Goal: Task Accomplishment & Management: Use online tool/utility

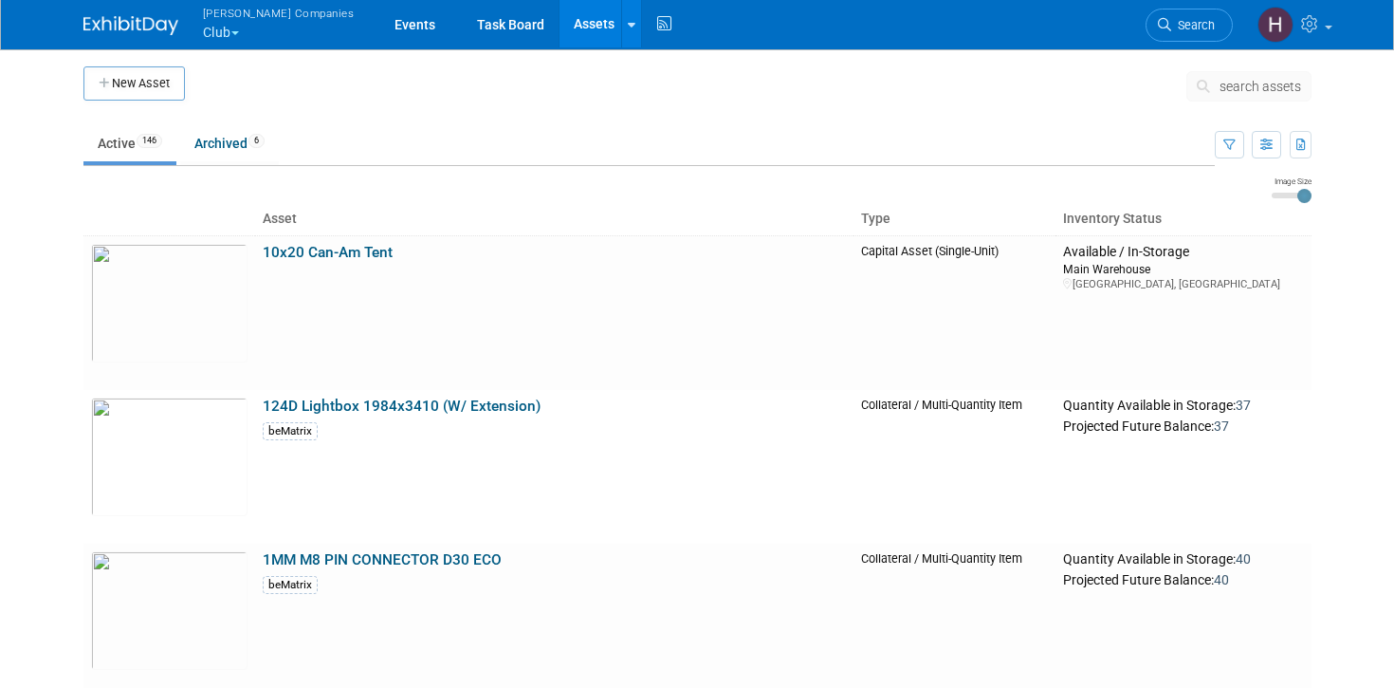
click at [1245, 85] on span "search assets" at bounding box center [1261, 86] width 82 height 15
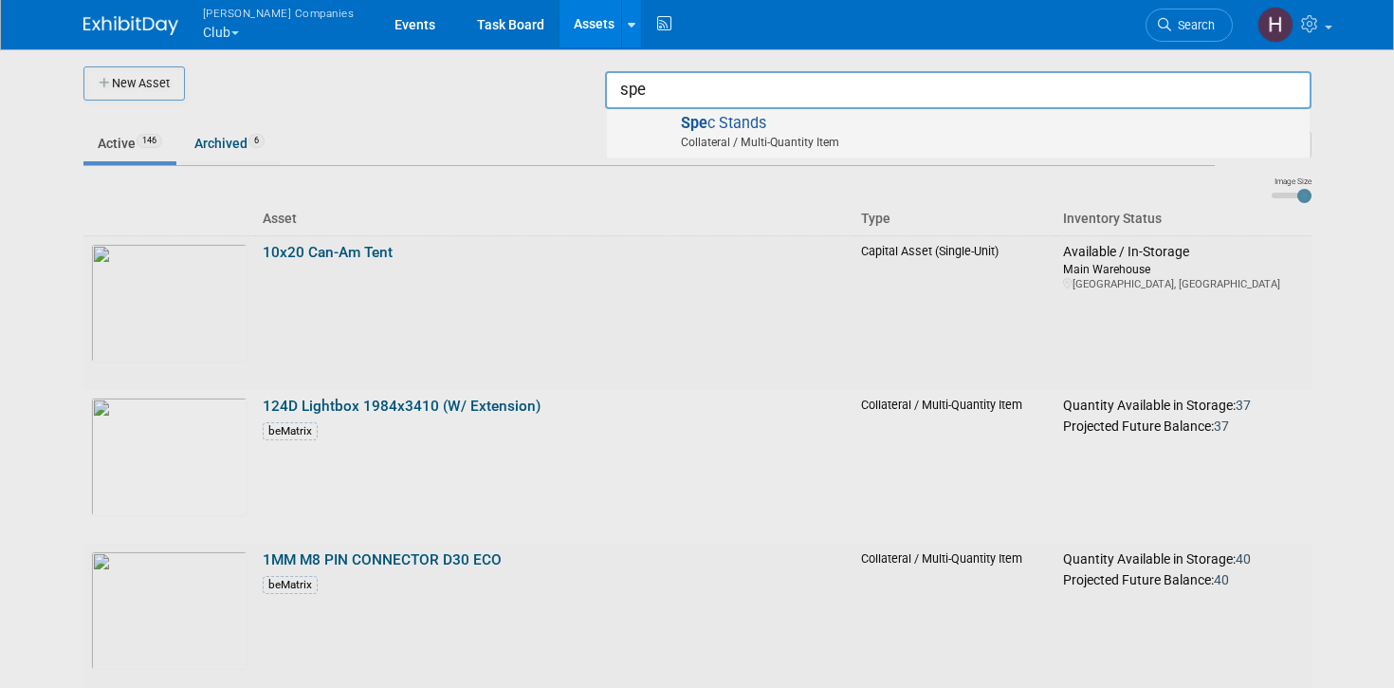
click at [735, 120] on span "Spe c Stands Collateral / Multi-Quantity Item" at bounding box center [958, 133] width 684 height 39
type input "Spec Stands"
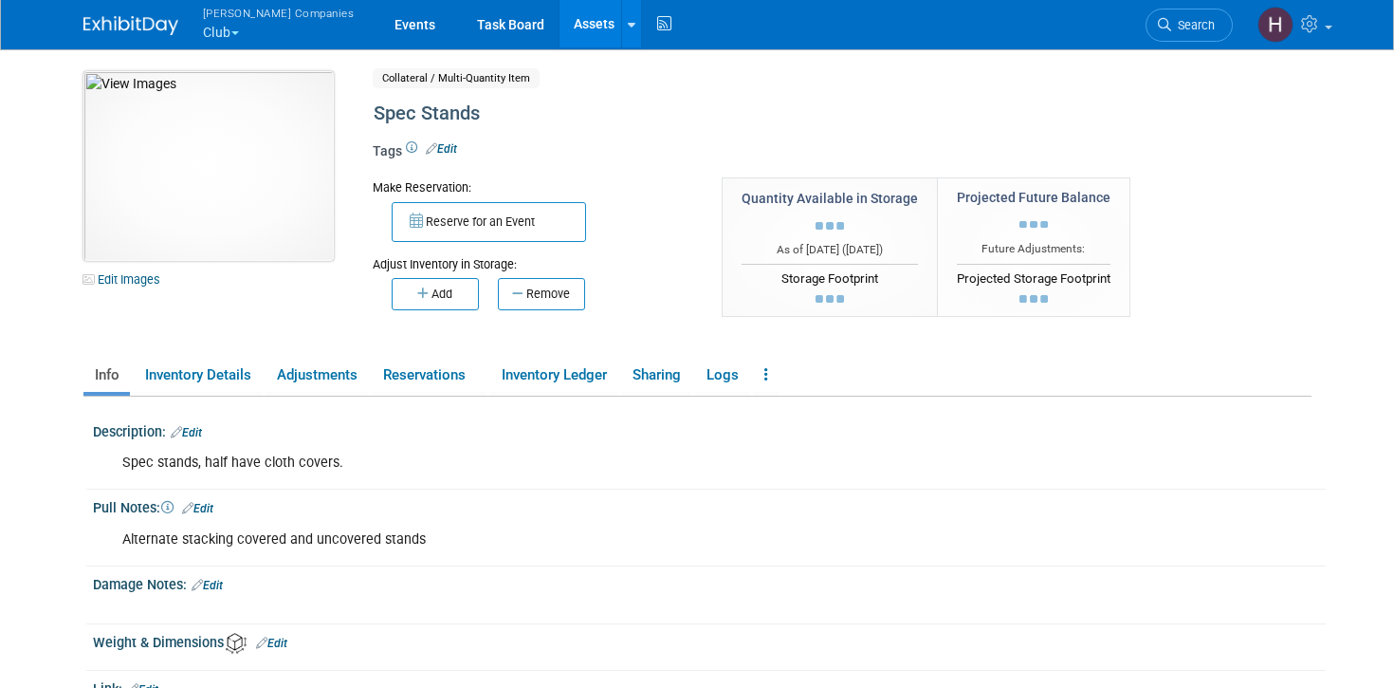
click at [269, 195] on img at bounding box center [208, 166] width 250 height 190
